Goal: Task Accomplishment & Management: Use online tool/utility

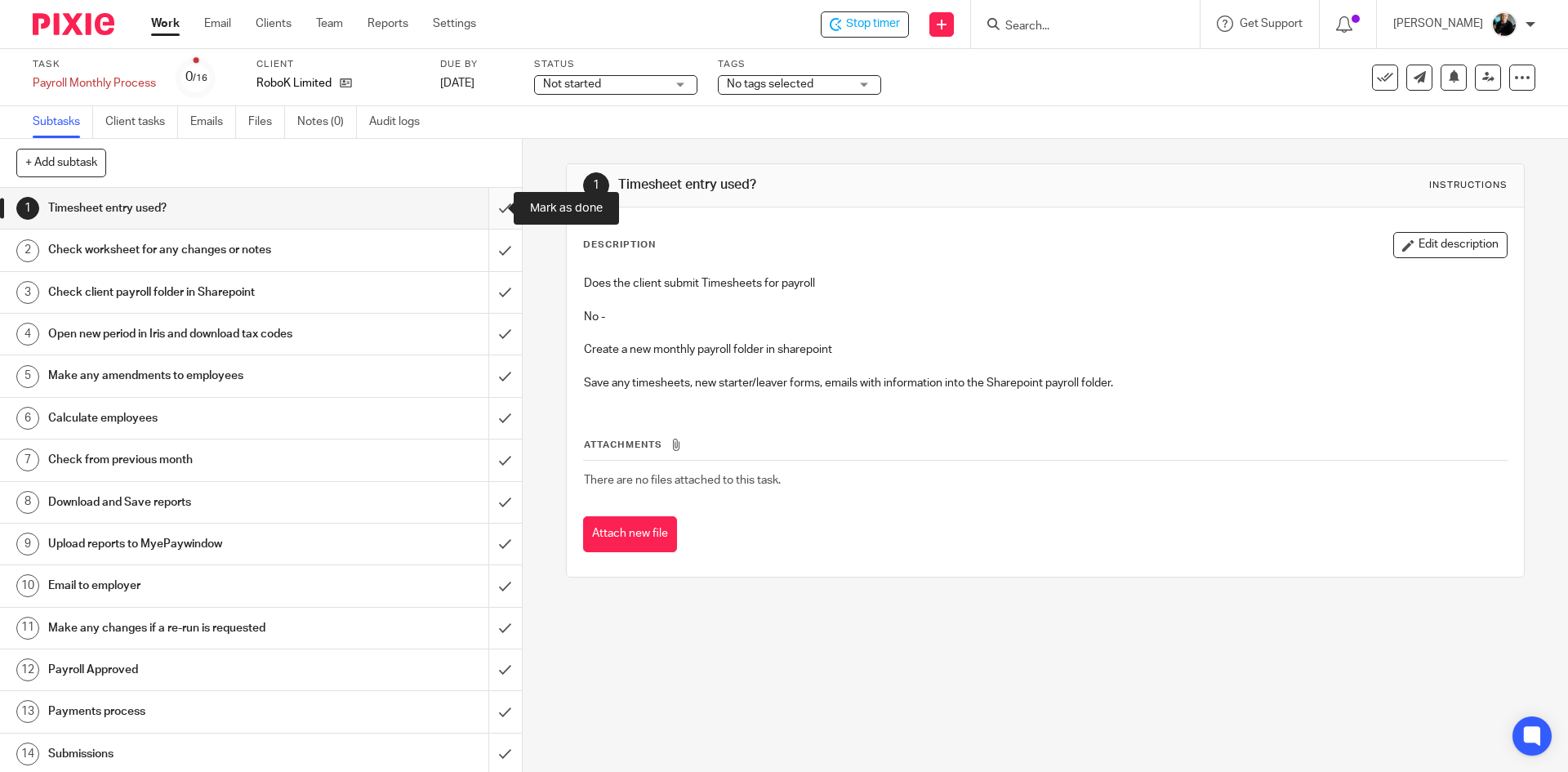
click at [483, 209] on input "submit" at bounding box center [260, 208] width 521 height 41
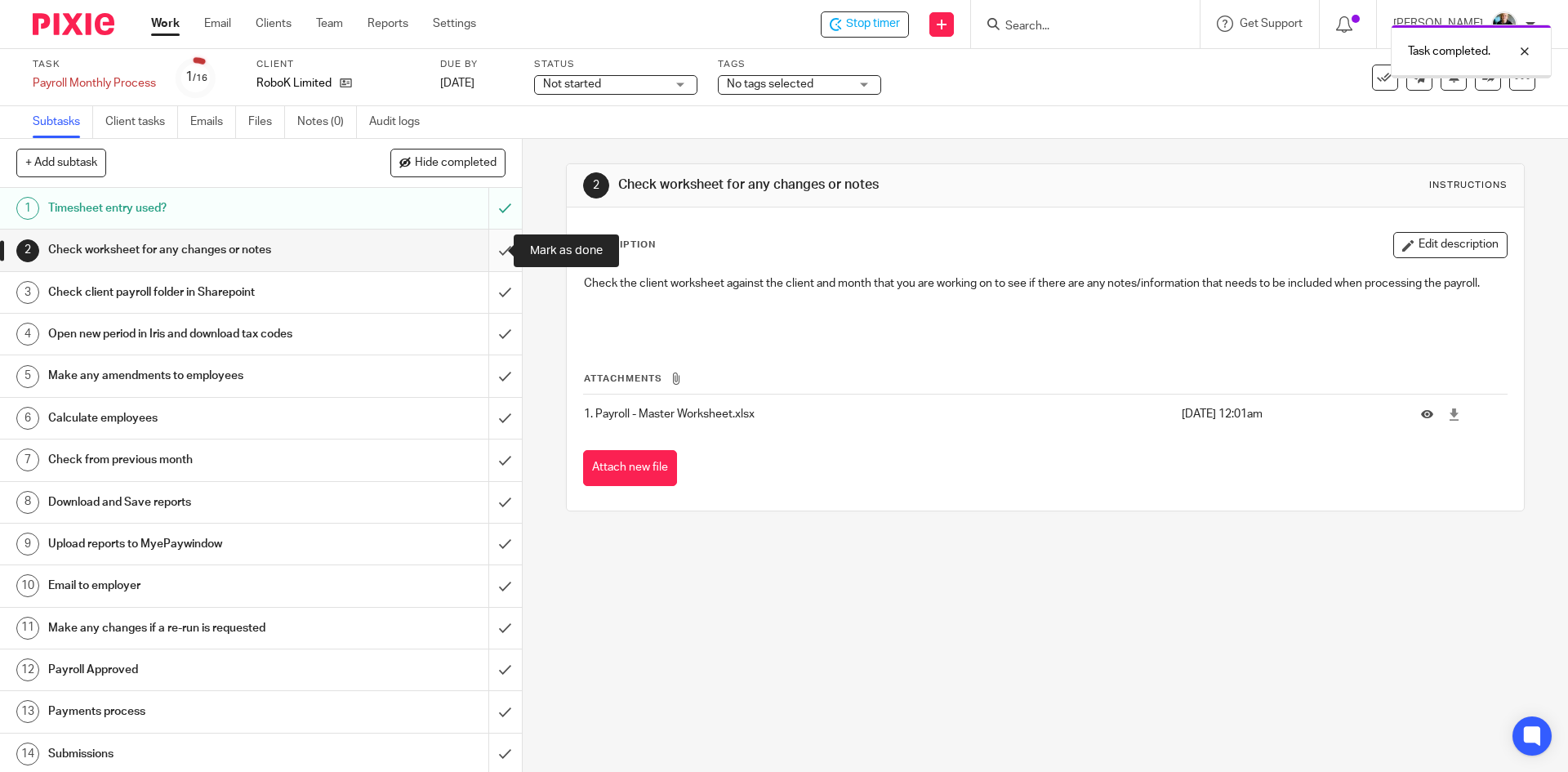
click at [486, 253] on input "submit" at bounding box center [260, 249] width 521 height 41
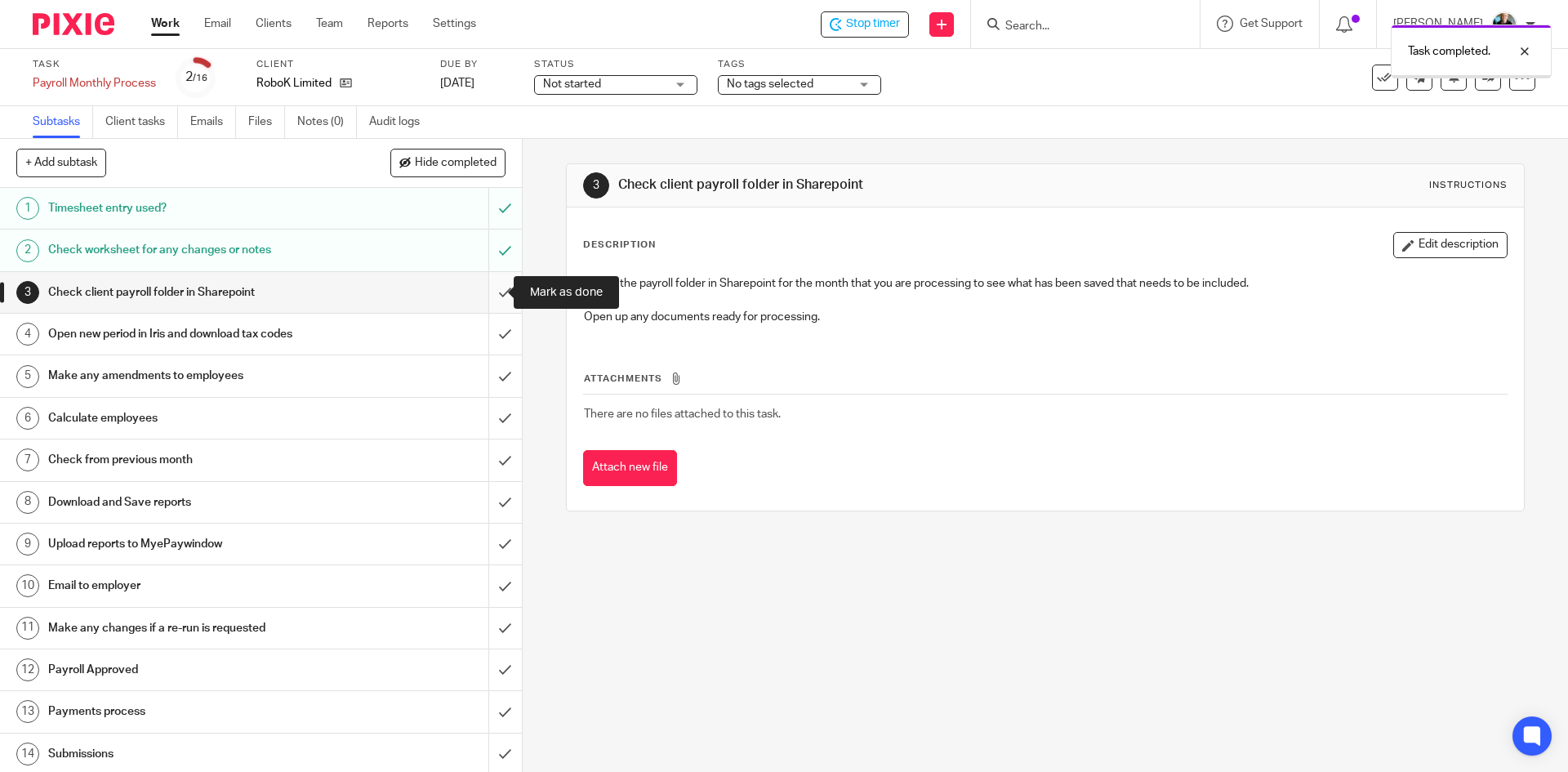
click at [491, 293] on input "submit" at bounding box center [260, 292] width 521 height 41
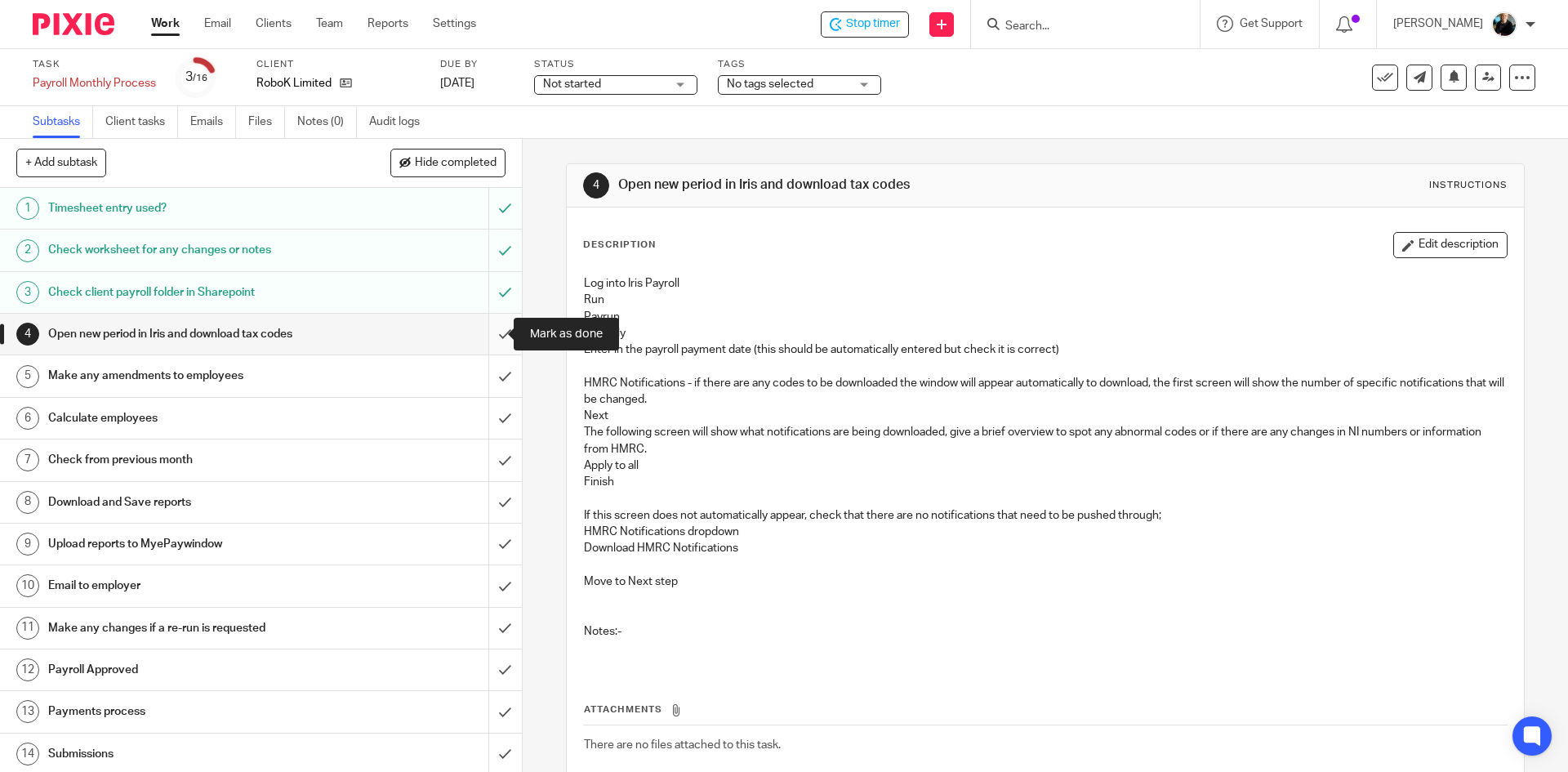
click at [485, 333] on input "submit" at bounding box center [260, 334] width 521 height 41
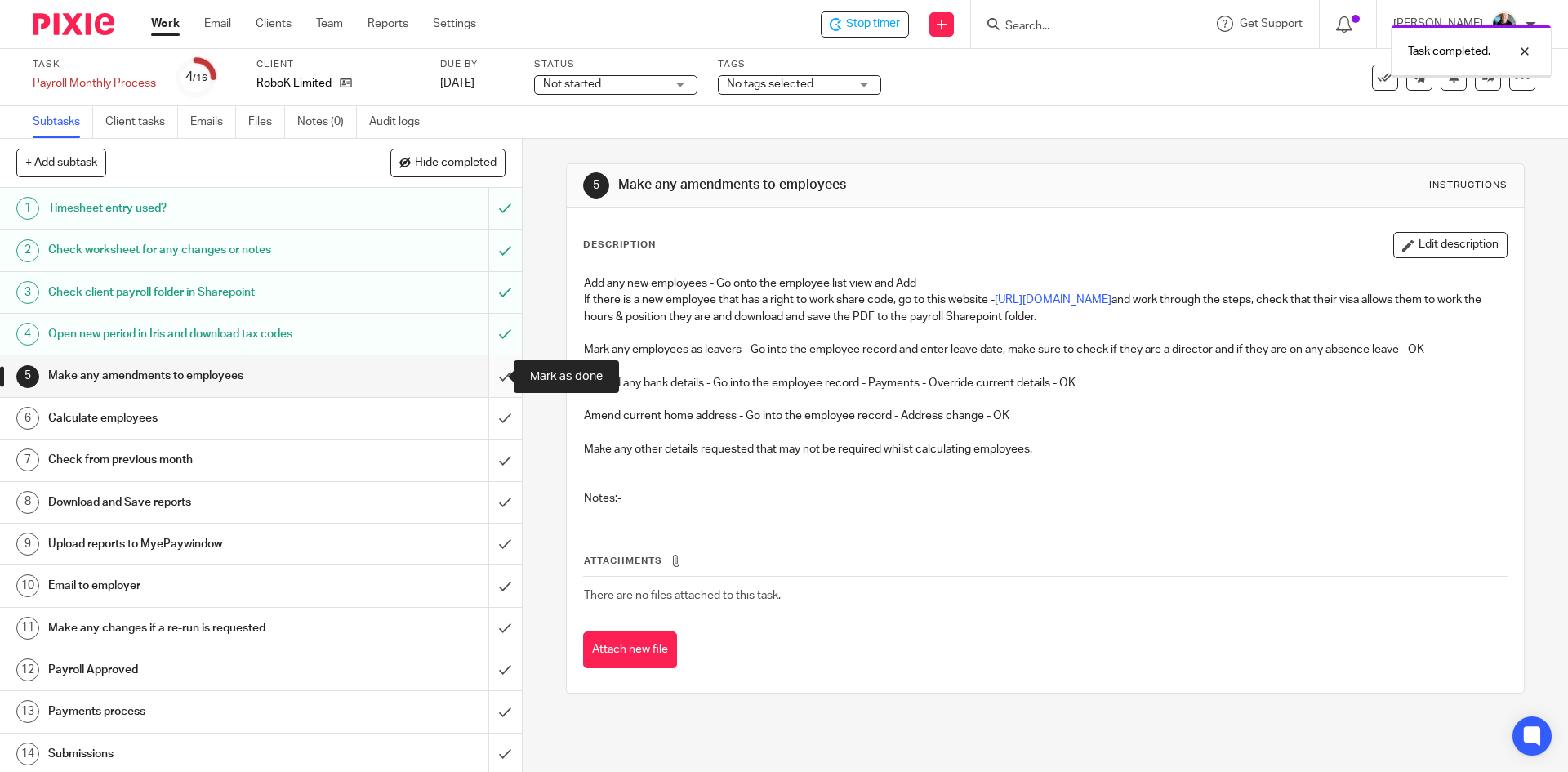
click at [487, 378] on input "submit" at bounding box center [260, 376] width 521 height 41
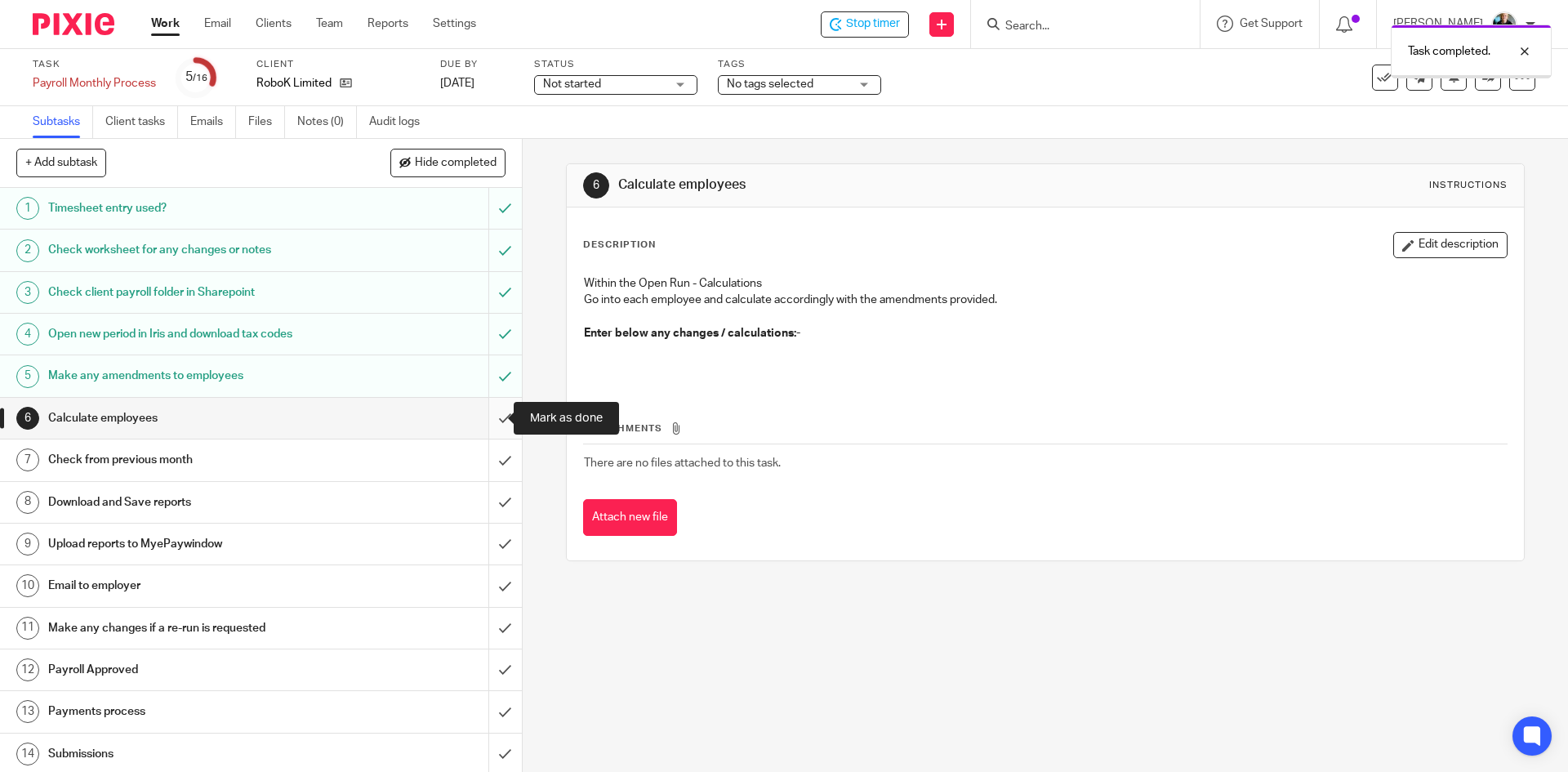
click at [492, 414] on input "submit" at bounding box center [260, 418] width 521 height 41
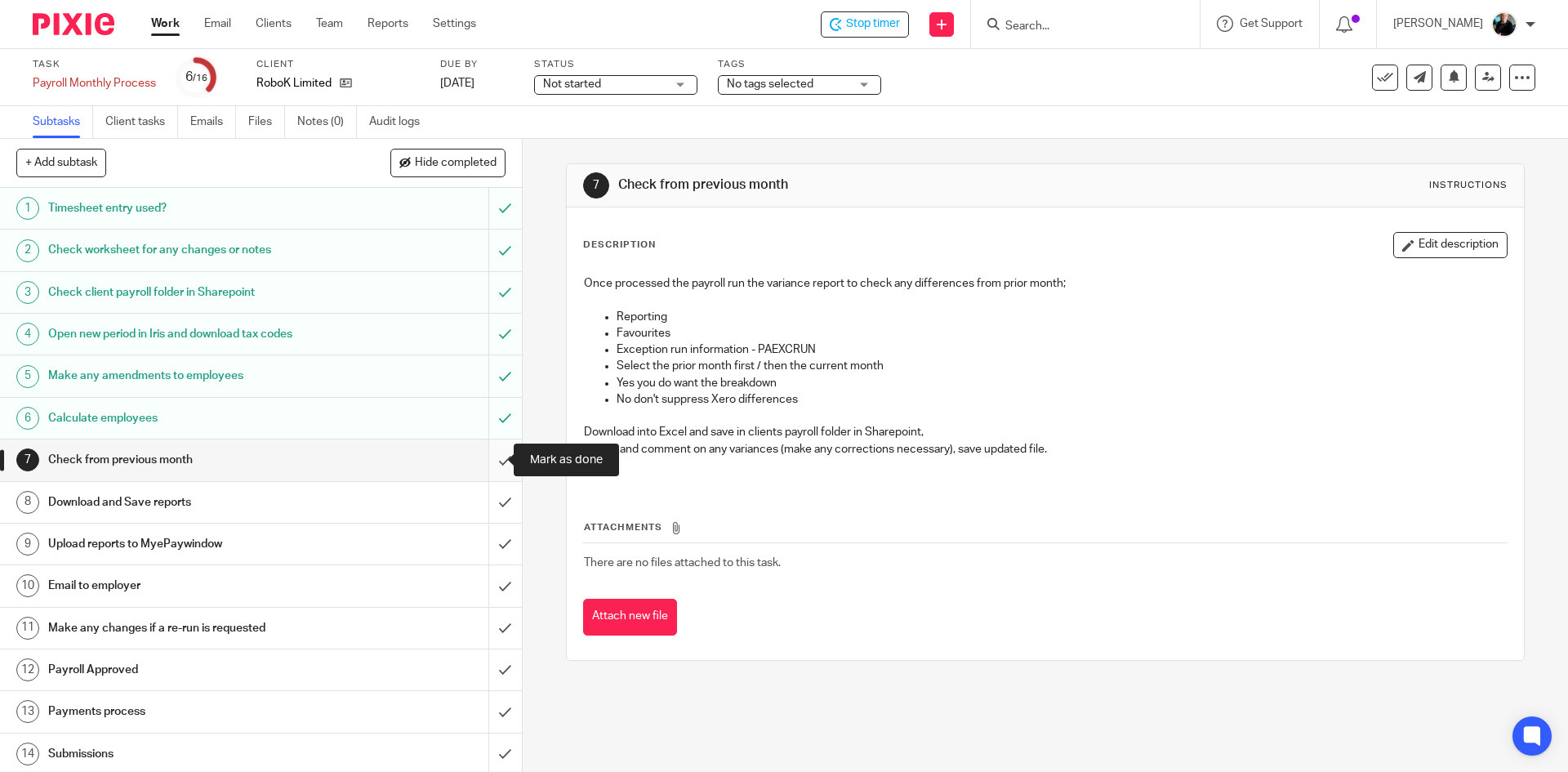
click at [490, 459] on input "submit" at bounding box center [260, 459] width 521 height 41
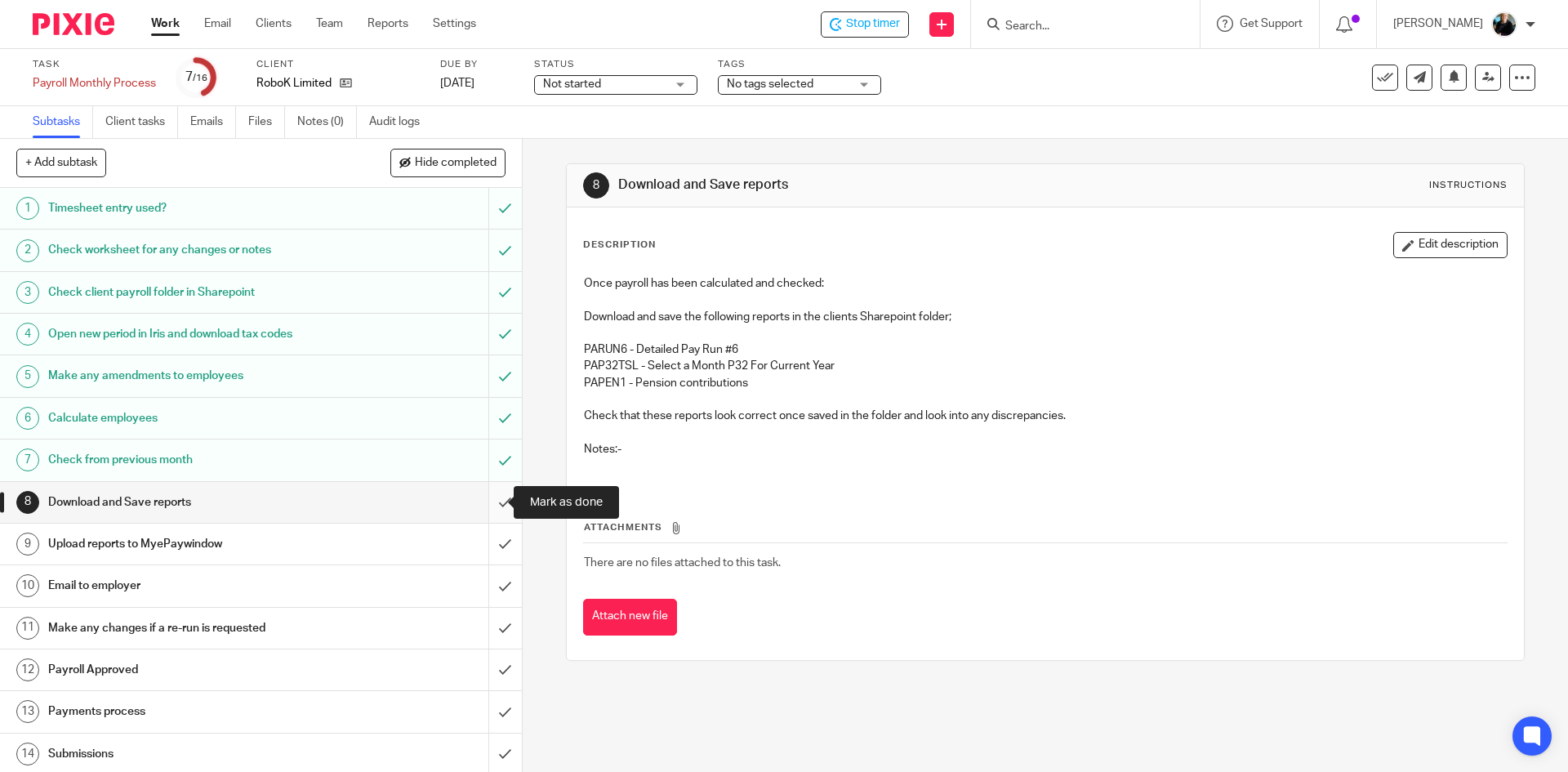
click at [494, 500] on input "submit" at bounding box center [260, 502] width 521 height 41
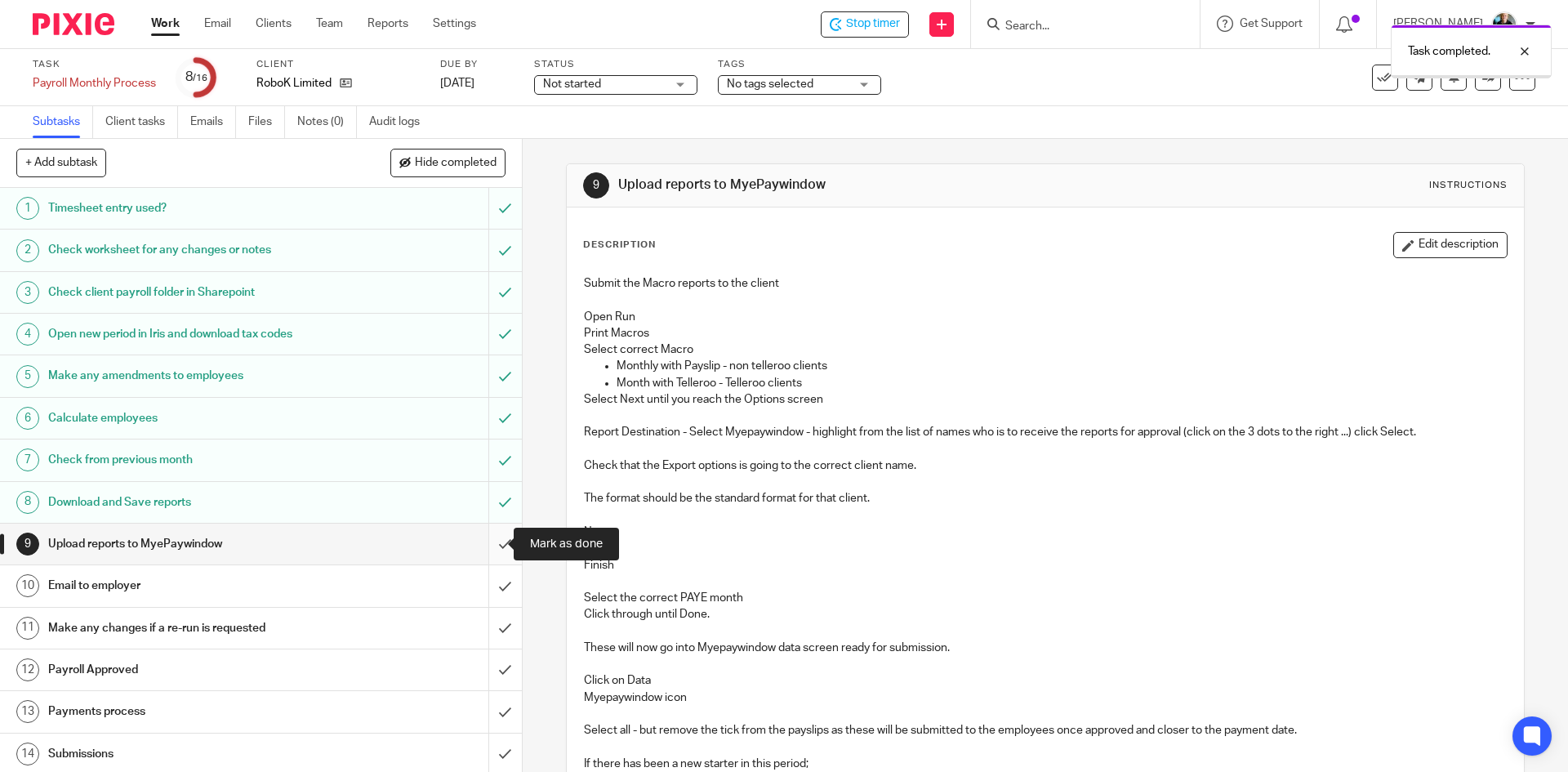
click at [483, 543] on input "submit" at bounding box center [260, 544] width 521 height 41
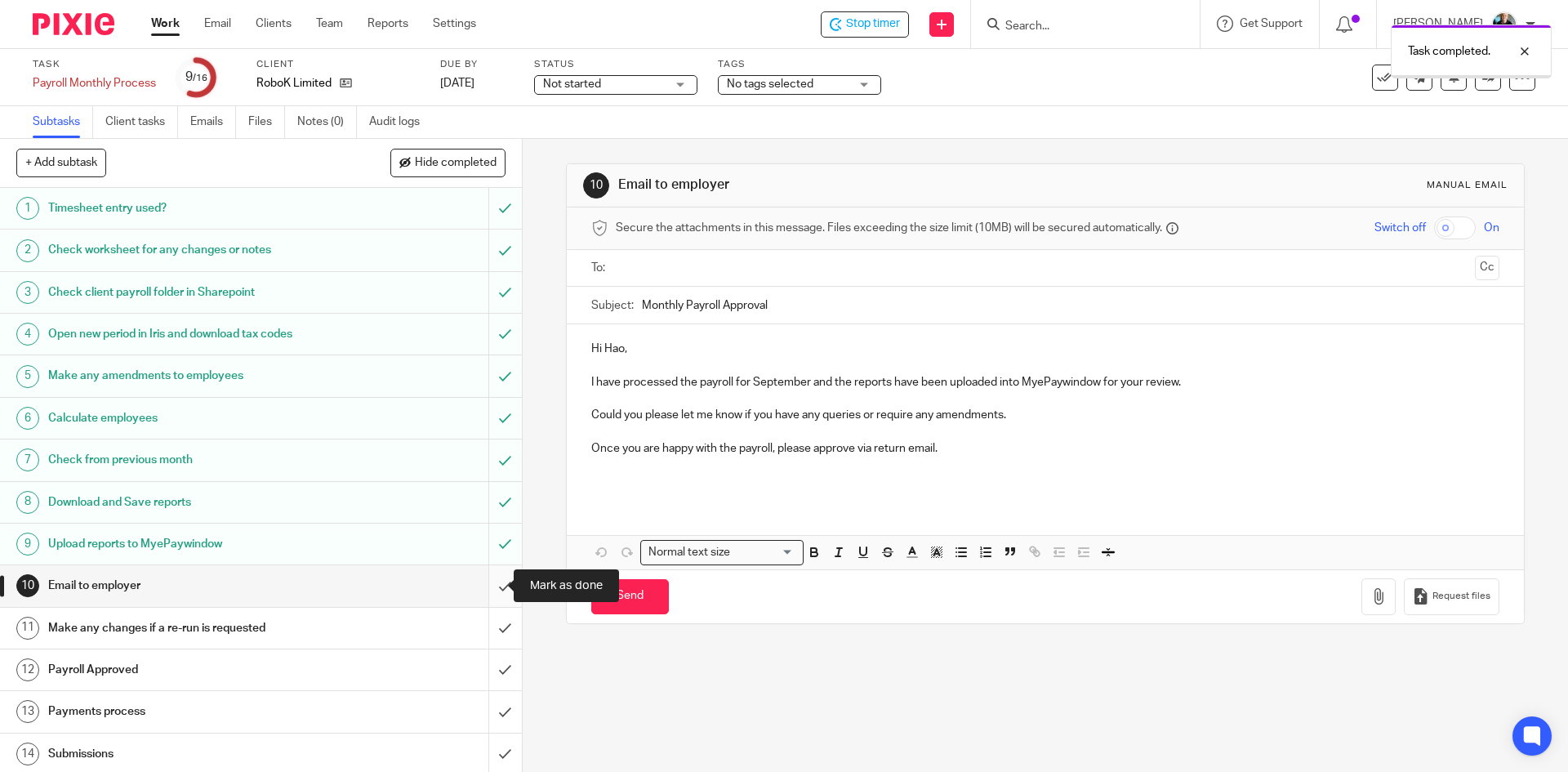
click at [486, 591] on input "submit" at bounding box center [260, 586] width 521 height 41
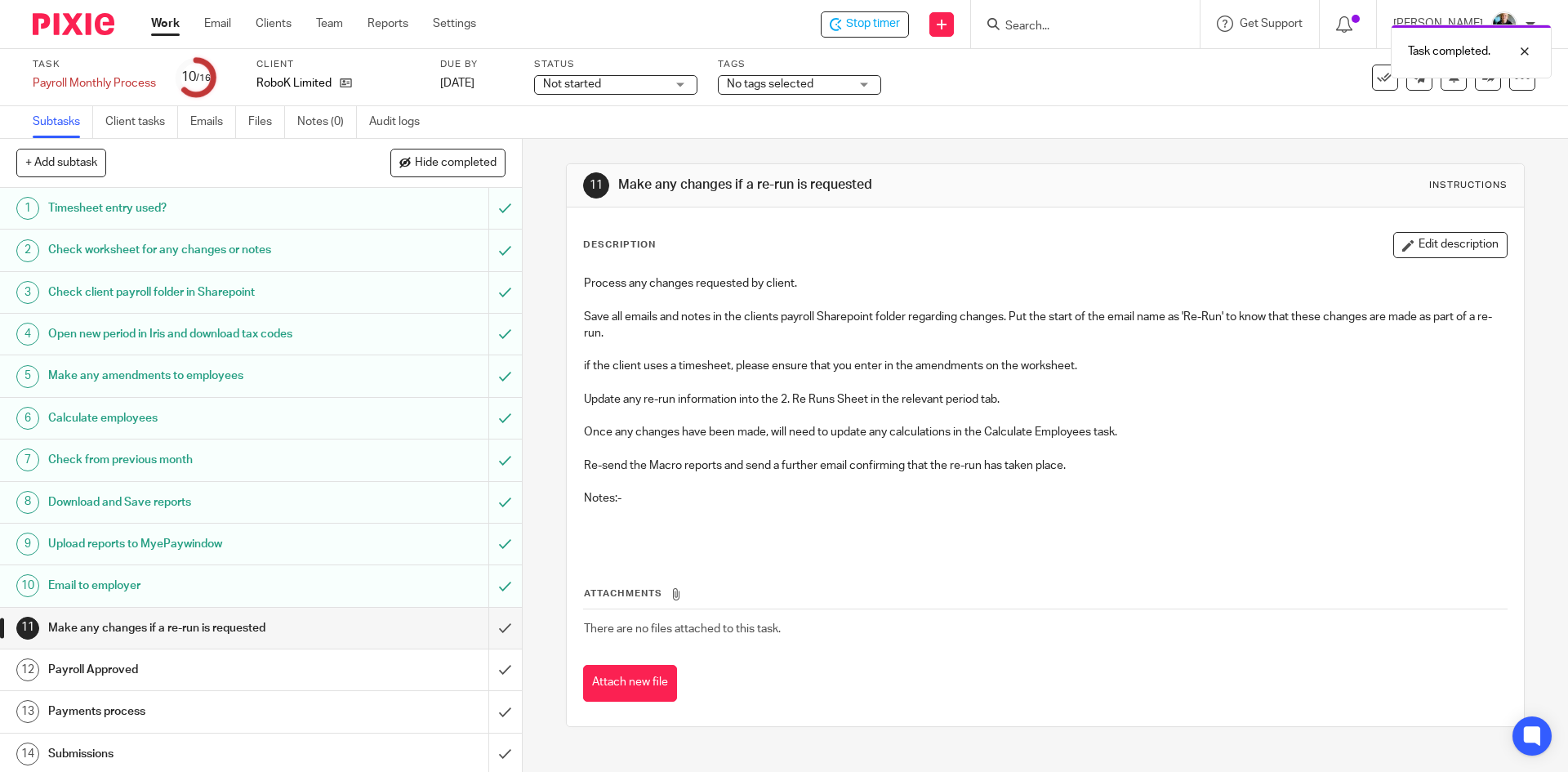
click at [901, 27] on div "Task completed." at bounding box center [1167, 48] width 767 height 62
click at [889, 27] on div "Task completed." at bounding box center [1167, 48] width 767 height 62
click at [867, 32] on div "Stop timer" at bounding box center [864, 24] width 88 height 27
click at [1060, 21] on input "Search" at bounding box center [1077, 27] width 147 height 15
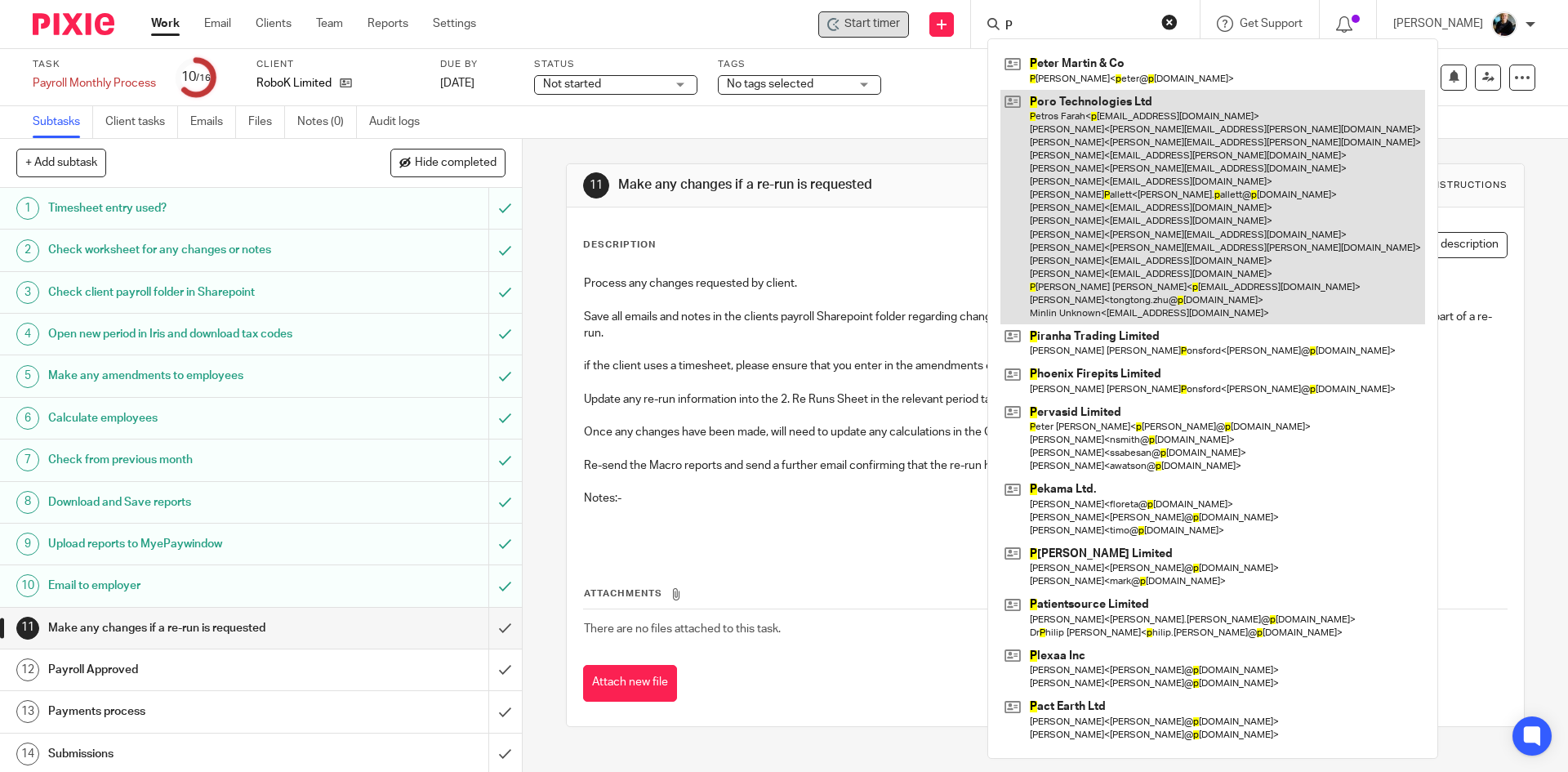
type input "P"
click at [1138, 163] on link at bounding box center [1212, 207] width 424 height 235
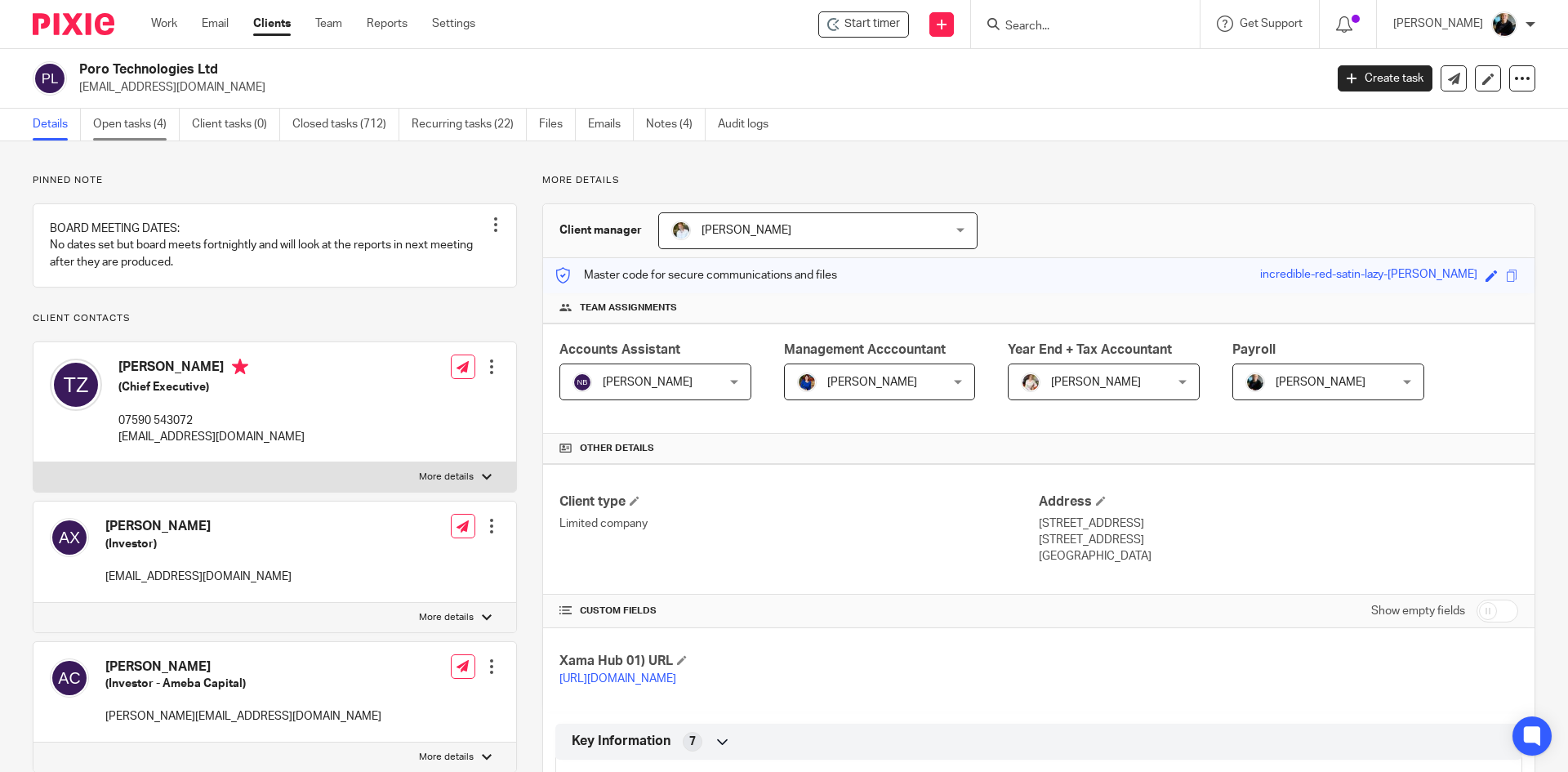
click at [118, 130] on link "Open tasks (4)" at bounding box center [137, 124] width 86 height 32
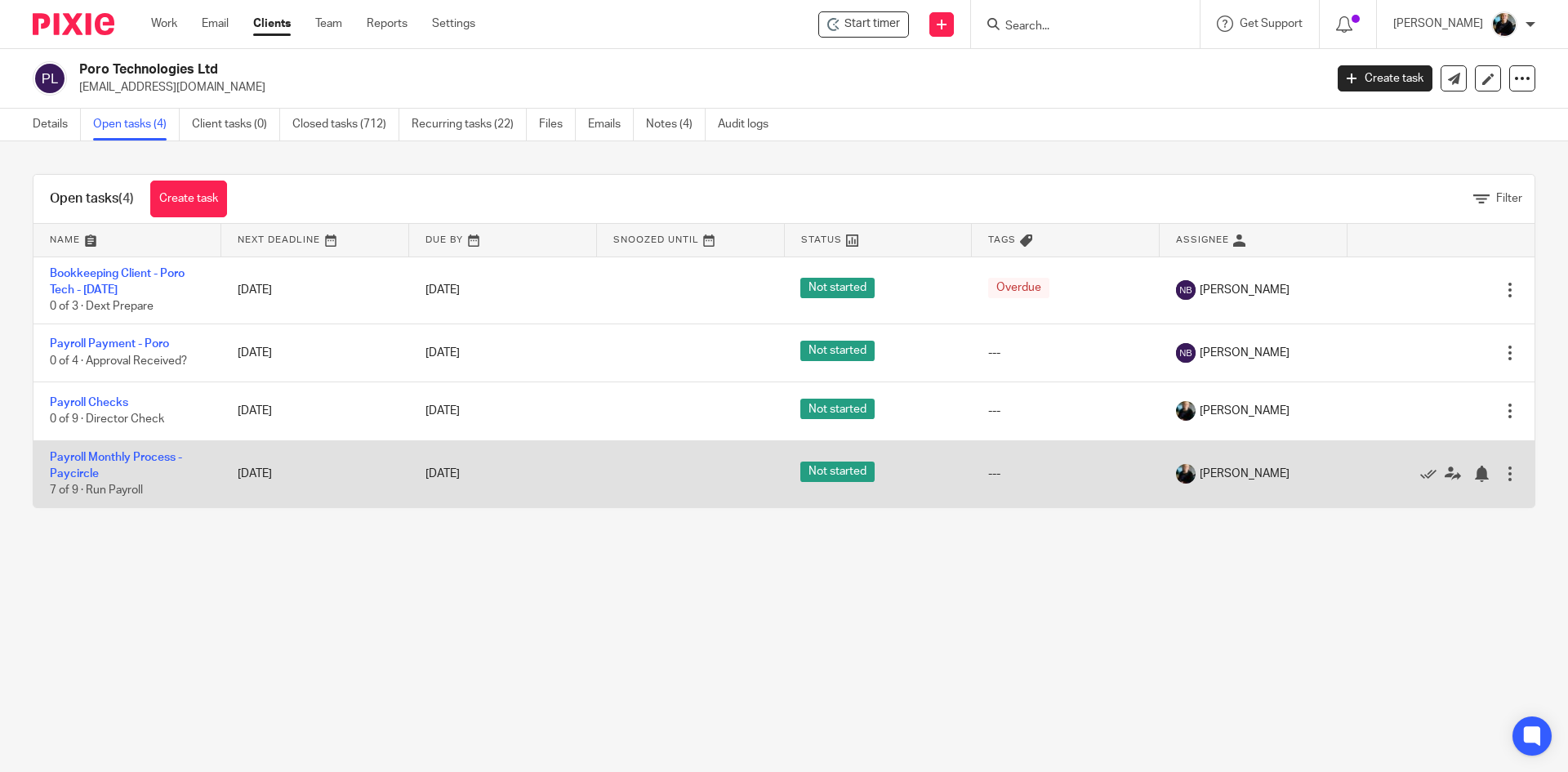
click at [129, 469] on td "Payroll Monthly Process - Paycircle 7 of 9 · Run Payroll" at bounding box center [127, 473] width 188 height 67
click at [130, 463] on td "Payroll Monthly Process - Paycircle 7 of 9 · Run Payroll" at bounding box center [127, 473] width 188 height 67
click at [132, 459] on link "Payroll Monthly Process - Paycircle" at bounding box center [115, 466] width 132 height 28
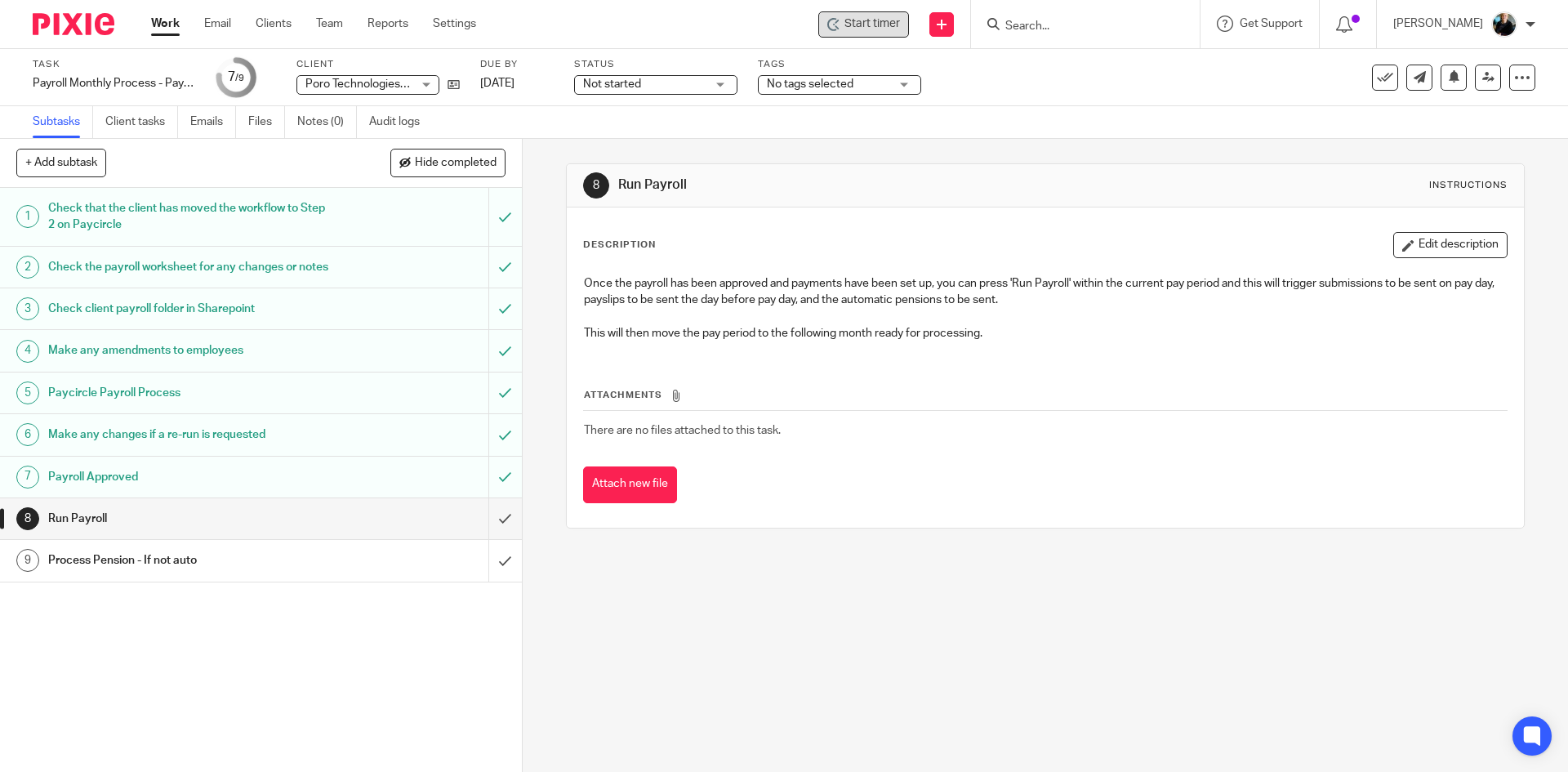
click at [862, 23] on span "Start timer" at bounding box center [872, 24] width 56 height 17
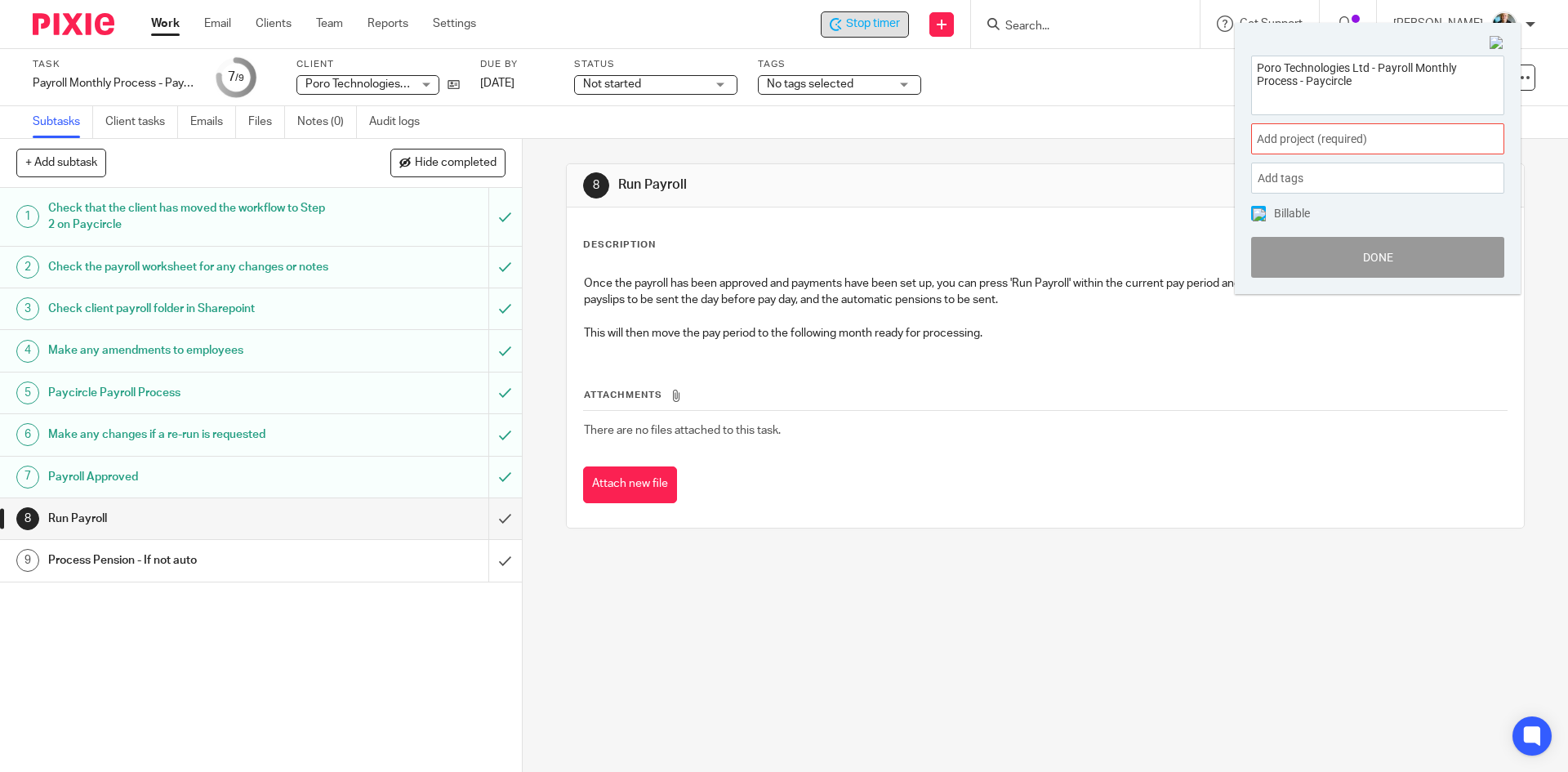
click at [1307, 140] on span "Add project (required) :" at bounding box center [1359, 139] width 206 height 17
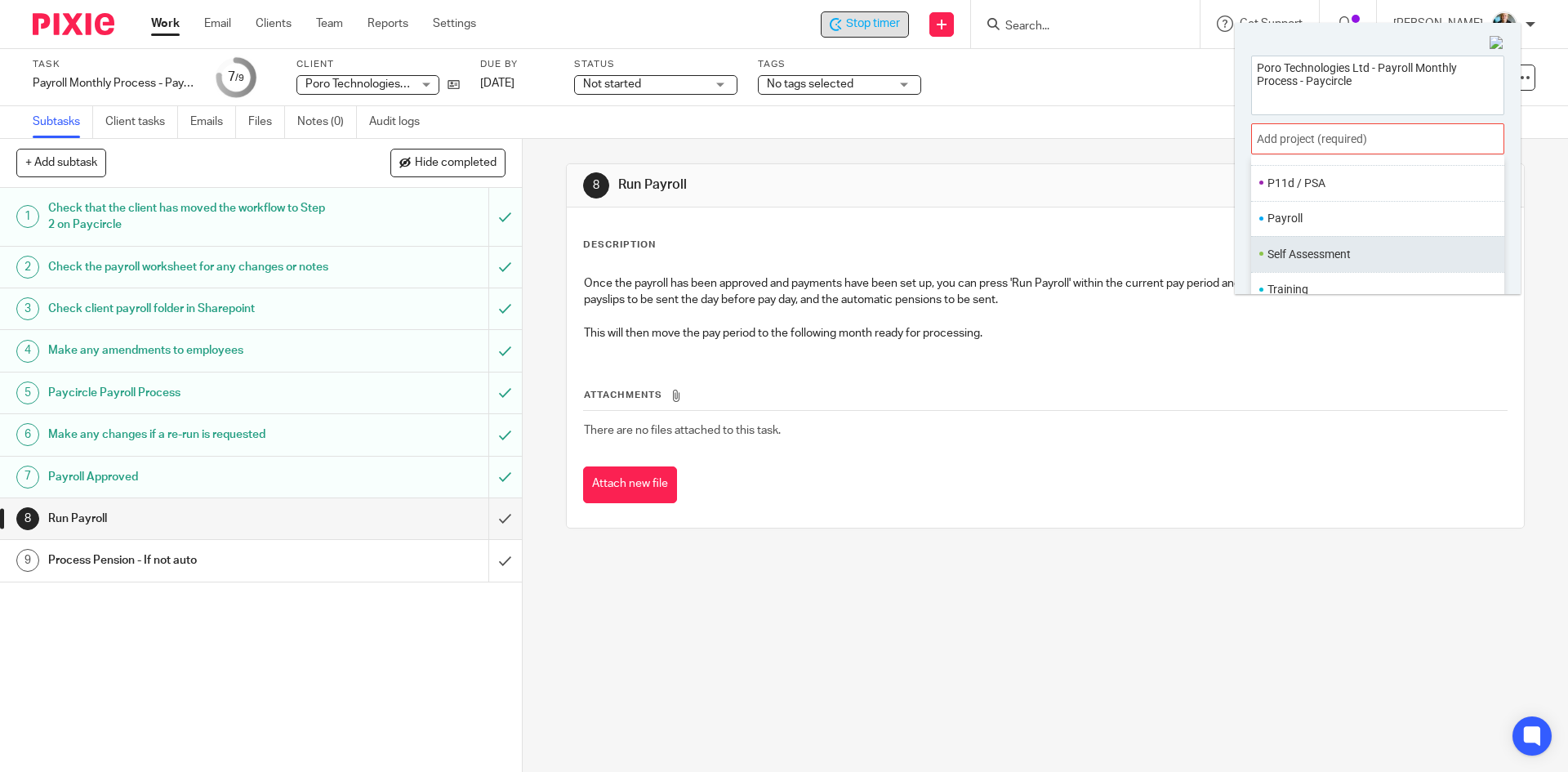
scroll to position [612, 0]
click at [1287, 218] on li "Payroll" at bounding box center [1374, 215] width 214 height 17
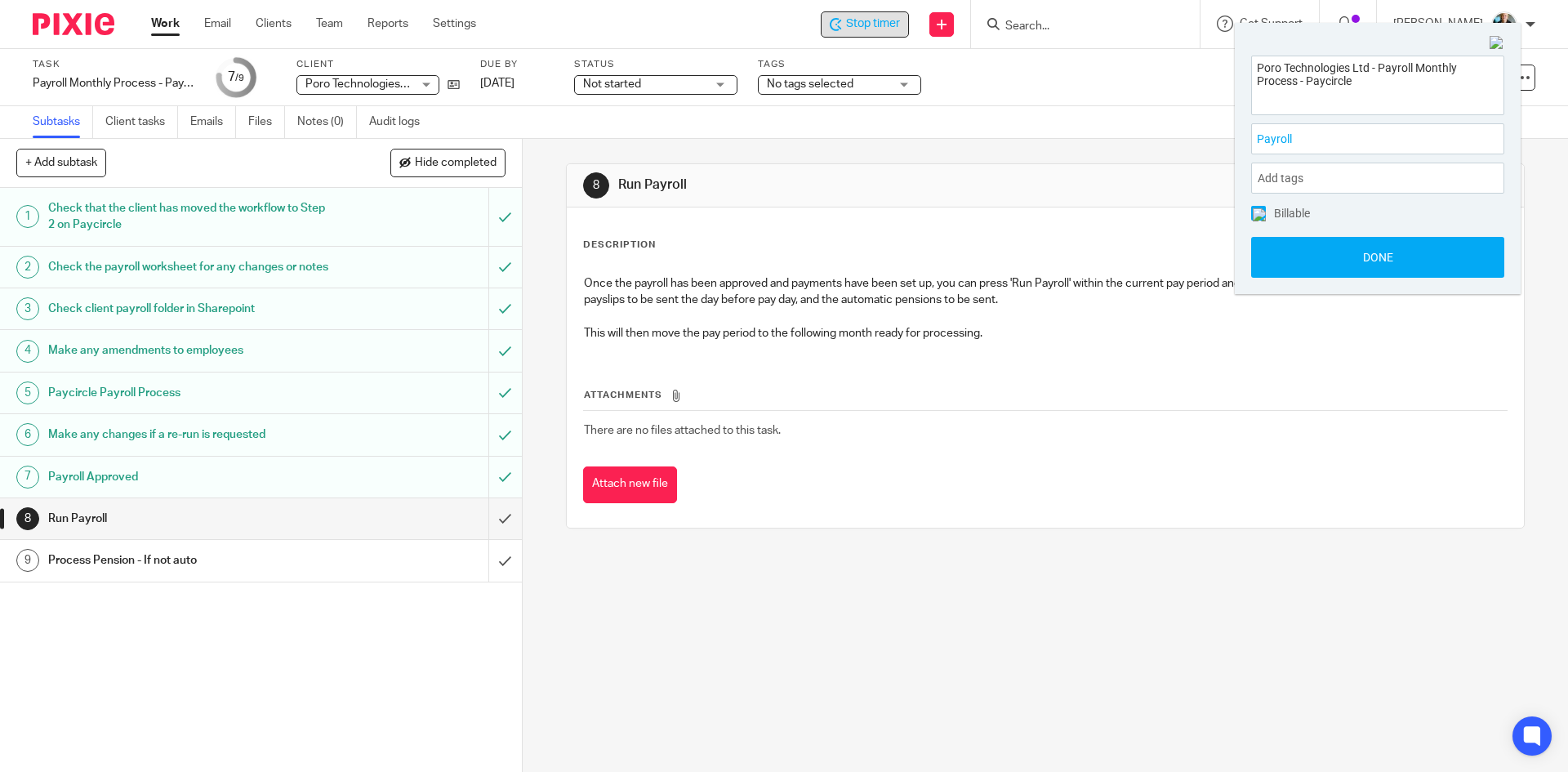
click at [1114, 576] on div "8 Run Payroll Instructions Description Edit description Once the payroll has be…" at bounding box center [1045, 455] width 1045 height 633
